Goal: Transaction & Acquisition: Purchase product/service

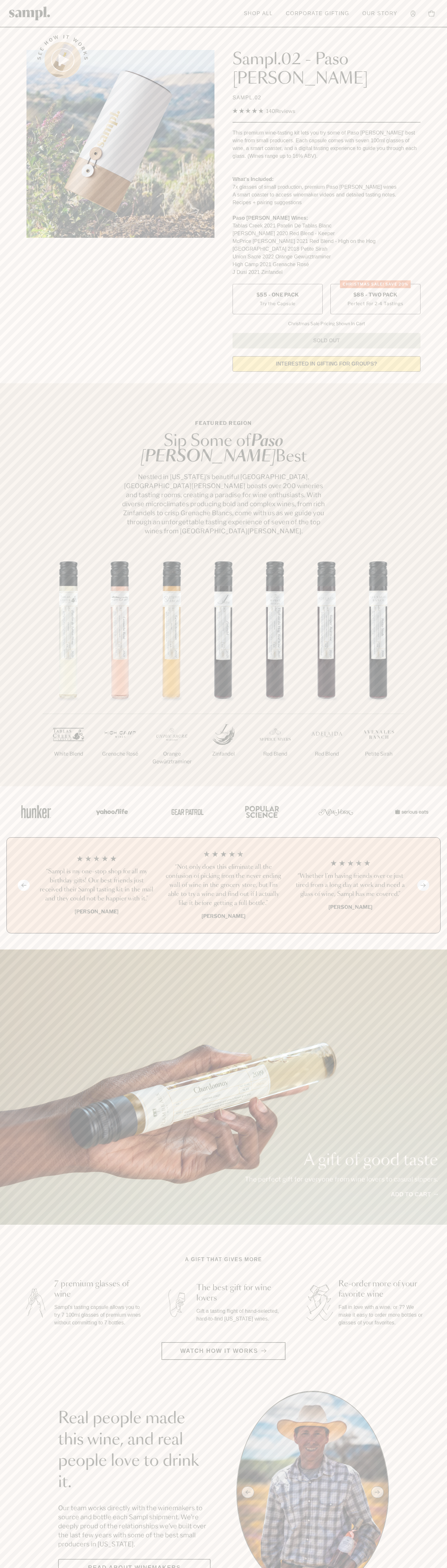
click at [375, 292] on span "$88 - Two Pack" at bounding box center [375, 295] width 44 height 7
click at [58, 13] on header "Toggle navigation menu Shop All Corporate Gifting Our Story Account Story Shop …" at bounding box center [224, 13] width 447 height 27
click at [428, 883] on div "Previous slide Next slide “Not only does this eliminate all the confusion of pi…" at bounding box center [224, 885] width 434 height 96
click at [305, 1567] on html "Skip to main content Toggle navigation menu Shop All Corporate Gifting Our Stor…" at bounding box center [224, 1582] width 447 height 3164
click at [13, 1177] on div "A gift of good taste The perfect gift for everyone from wine lovers to casual s…" at bounding box center [224, 1087] width 447 height 275
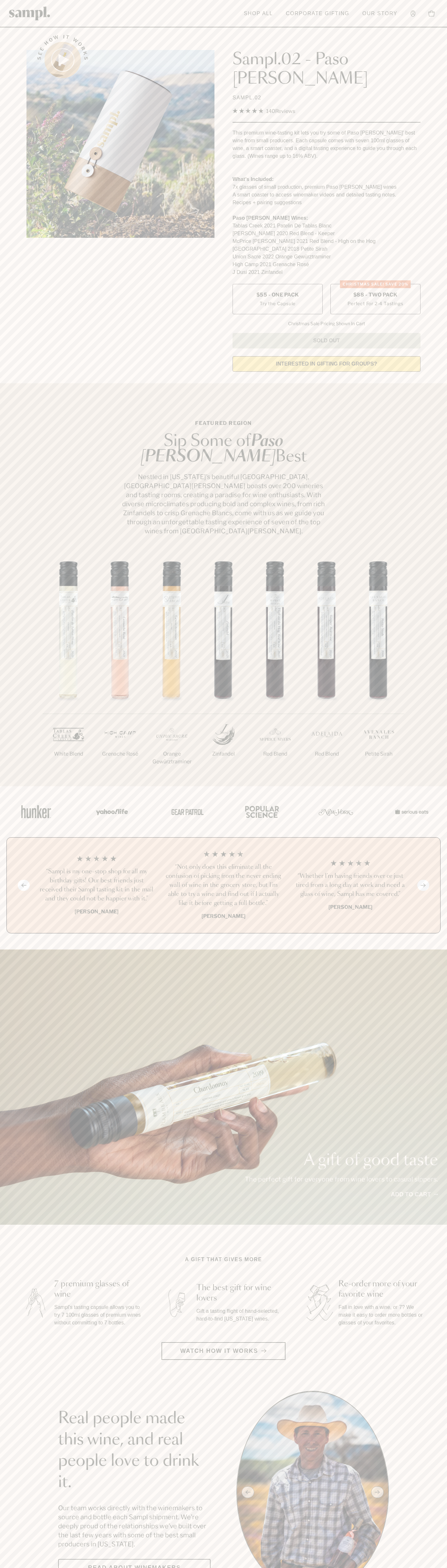
click at [375, 284] on label "CHRISTMAS SALE! Save 20% $88 - Two Pack Perfect For 2-4 Tastings" at bounding box center [375, 299] width 90 height 30
